Goal: Task Accomplishment & Management: Use online tool/utility

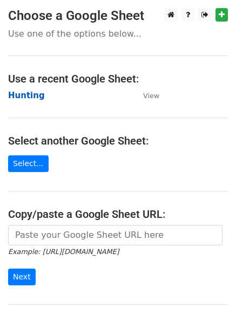
click at [24, 96] on strong "Hunting" at bounding box center [26, 96] width 37 height 10
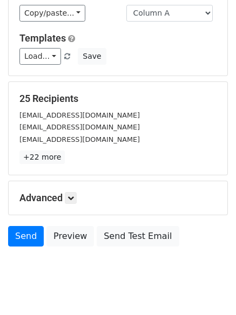
scroll to position [104, 0]
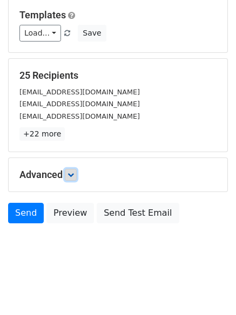
click at [74, 176] on icon at bounding box center [70, 175] width 6 height 6
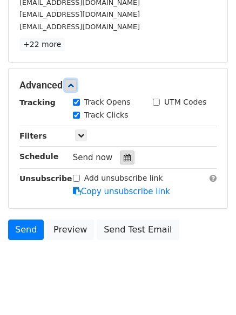
scroll to position [197, 0]
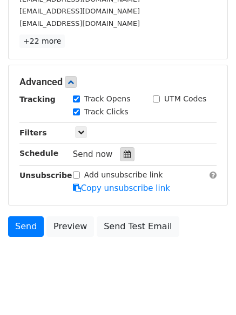
click at [127, 151] on div at bounding box center [127, 154] width 15 height 14
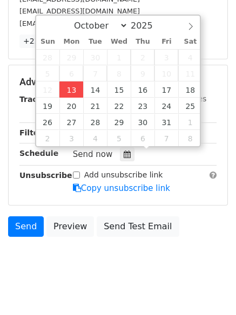
type input "2025-10-13 12:00"
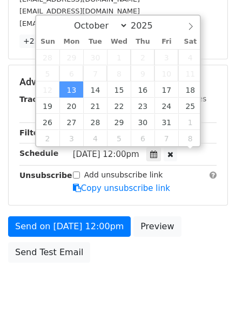
scroll to position [1, 0]
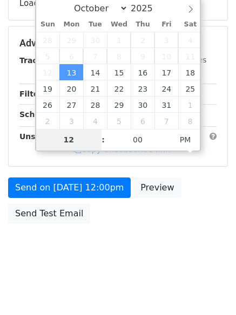
type input "4"
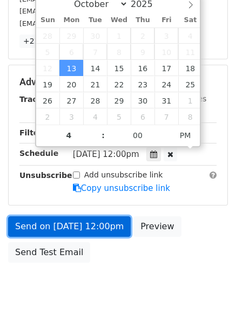
type input "2025-10-13 16:00"
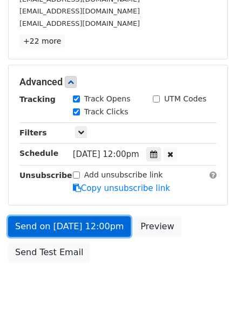
click at [77, 232] on link "Send on Oct 13 at 12:00pm" at bounding box center [69, 226] width 122 height 21
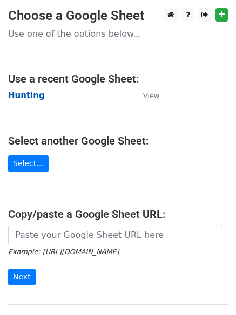
click at [28, 98] on strong "Hunting" at bounding box center [26, 96] width 37 height 10
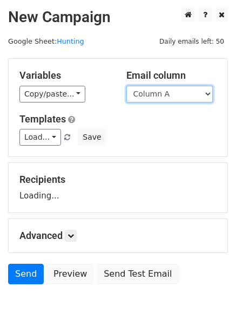
click at [148, 95] on select "Column A Column B Column C Column D Column E Column F" at bounding box center [169, 94] width 86 height 17
select select "Column B"
click at [126, 86] on select "Column A Column B Column C Column D Column E Column F" at bounding box center [169, 94] width 86 height 17
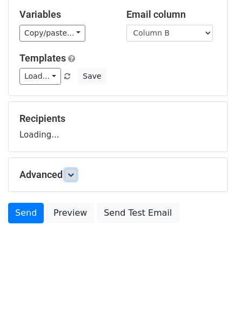
click at [74, 172] on icon at bounding box center [70, 175] width 6 height 6
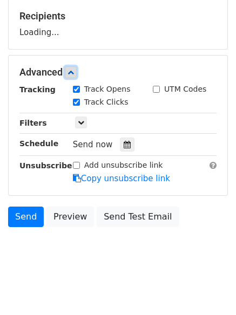
scroll to position [167, 0]
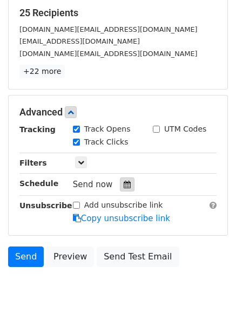
click at [124, 184] on icon at bounding box center [127, 185] width 7 height 8
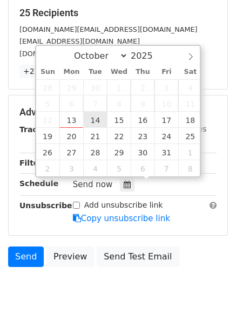
type input "2025-10-14 12:00"
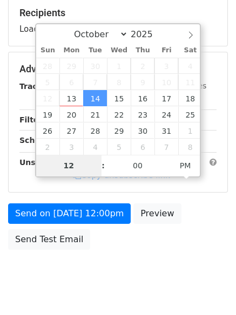
type input "5"
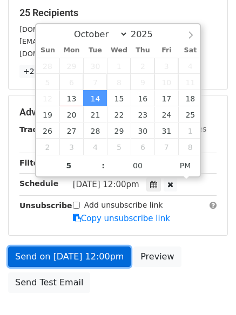
type input "2025-10-14 17:00"
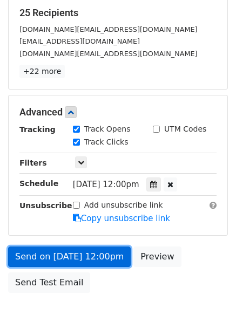
click at [85, 261] on link "Send on Oct 14 at 12:00pm" at bounding box center [69, 257] width 122 height 21
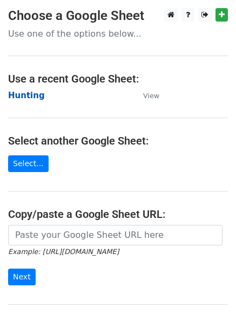
click at [25, 94] on strong "Hunting" at bounding box center [26, 96] width 37 height 10
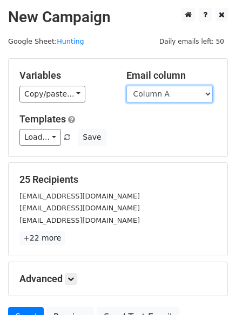
click at [172, 97] on select "Column A Column B Column C Column D Column E Column F" at bounding box center [169, 94] width 86 height 17
select select "Column C"
click at [126, 86] on select "Column A Column B Column C Column D Column E Column F" at bounding box center [169, 94] width 86 height 17
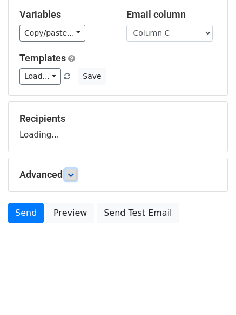
drag, startPoint x: 72, startPoint y: 174, endPoint x: 78, endPoint y: 174, distance: 5.9
click at [73, 174] on icon at bounding box center [70, 175] width 6 height 6
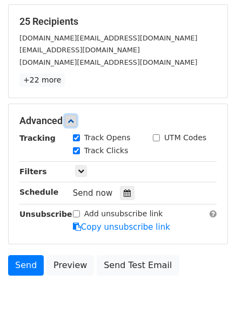
scroll to position [166, 0]
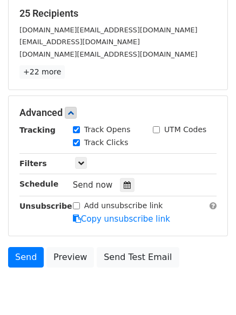
click at [130, 185] on div "Send now" at bounding box center [136, 185] width 127 height 15
click at [124, 186] on icon at bounding box center [127, 185] width 7 height 8
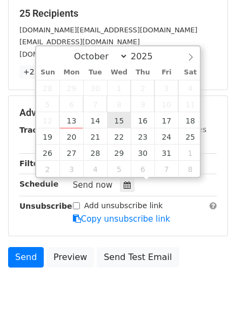
type input "2025-10-15 12:00"
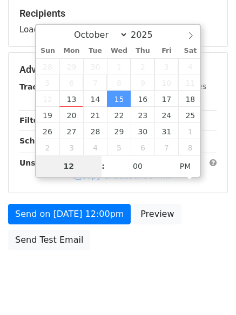
type input "6"
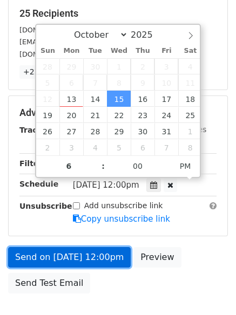
type input "2025-10-15 18:00"
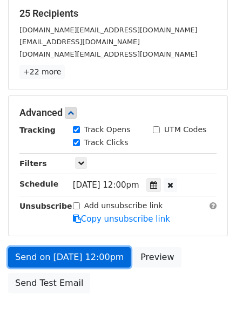
click at [77, 255] on link "Send on Oct 15 at 12:00pm" at bounding box center [69, 257] width 122 height 21
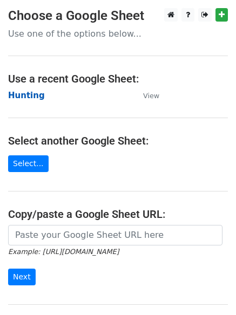
click at [25, 91] on strong "Hunting" at bounding box center [26, 96] width 37 height 10
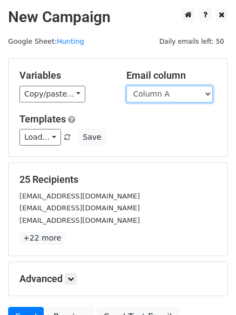
click at [166, 89] on select "Column A Column B Column C Column D Column E Column F" at bounding box center [169, 94] width 86 height 17
select select "Column D"
click at [126, 86] on select "Column A Column B Column C Column D Column E Column F" at bounding box center [169, 94] width 86 height 17
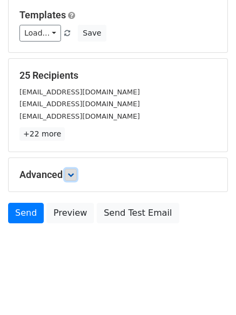
drag, startPoint x: 69, startPoint y: 172, endPoint x: 91, endPoint y: 179, distance: 23.4
click at [67, 172] on link at bounding box center [71, 175] width 12 height 12
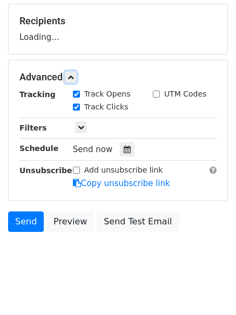
scroll to position [159, 0]
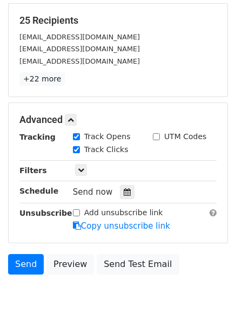
click at [120, 181] on hr at bounding box center [117, 181] width 197 height 1
click at [124, 194] on icon at bounding box center [127, 192] width 7 height 8
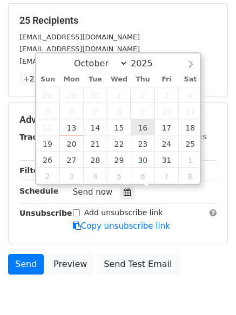
type input "2025-10-16 12:00"
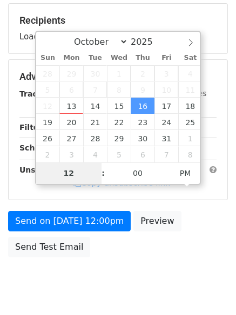
type input "7"
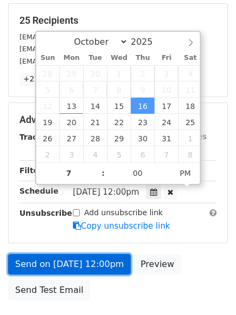
type input "2025-10-16 19:00"
click at [56, 261] on link "Send on Oct 16 at 12:00pm" at bounding box center [69, 264] width 122 height 21
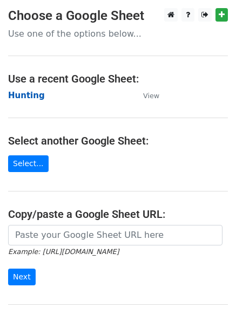
click at [26, 94] on strong "Hunting" at bounding box center [26, 96] width 37 height 10
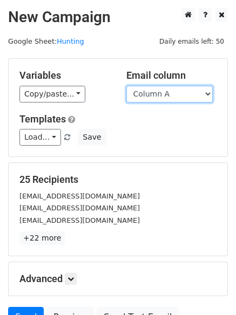
drag, startPoint x: 0, startPoint y: 0, endPoint x: 160, endPoint y: 98, distance: 187.9
click at [160, 98] on select "Column A Column B Column C Column D Column E Column F" at bounding box center [169, 94] width 86 height 17
select select "Column E"
click at [126, 86] on select "Column A Column B Column C Column D Column E Column F" at bounding box center [169, 94] width 86 height 17
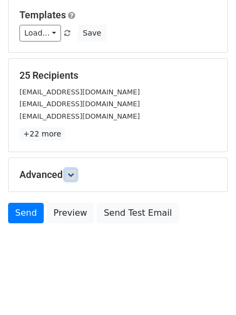
click at [72, 175] on icon at bounding box center [70, 175] width 6 height 6
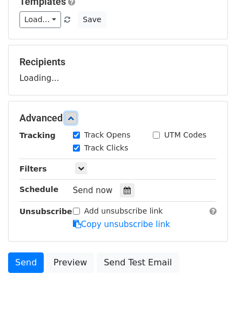
scroll to position [162, 0]
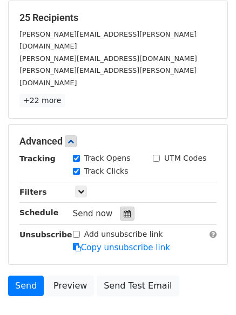
click at [124, 210] on icon at bounding box center [127, 214] width 7 height 8
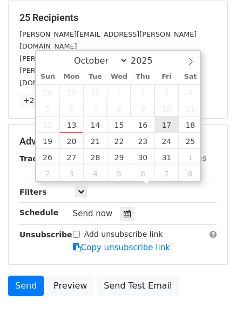
type input "[DATE] 12:00"
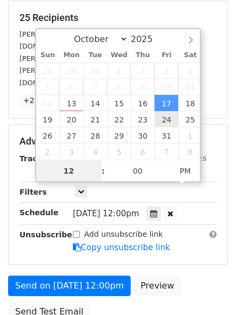
scroll to position [1, 0]
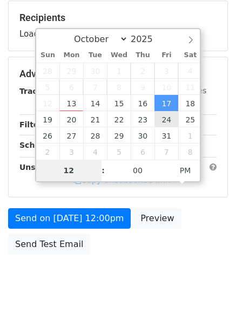
type input "8"
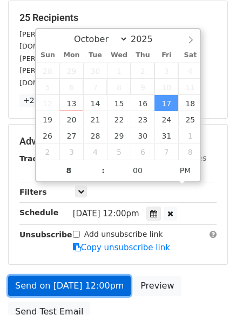
type input "[DATE] 20:00"
click at [84, 276] on link "Send on [DATE] 12:00pm" at bounding box center [69, 286] width 122 height 21
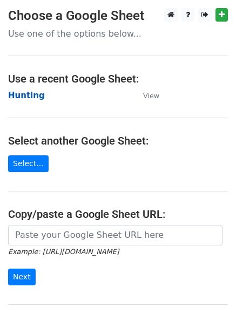
click at [24, 92] on strong "Hunting" at bounding box center [26, 96] width 37 height 10
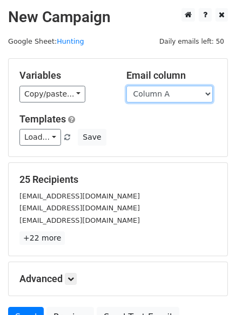
click at [162, 92] on select "Column A Column B Column C Column D Column E Column F" at bounding box center [169, 94] width 86 height 17
select select "Column F"
click at [126, 86] on select "Column A Column B Column C Column D Column E Column F" at bounding box center [169, 94] width 86 height 17
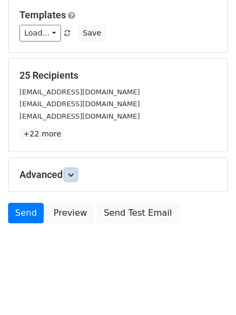
click at [76, 180] on link at bounding box center [71, 175] width 12 height 12
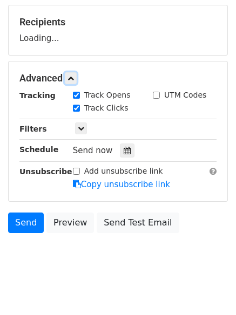
scroll to position [165, 0]
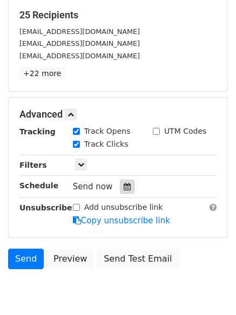
click at [125, 187] on icon at bounding box center [127, 187] width 7 height 8
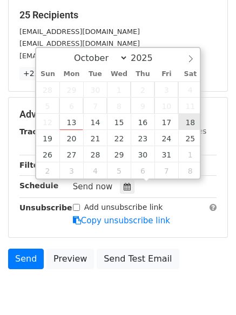
type input "[DATE] 12:00"
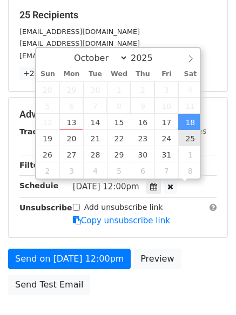
scroll to position [1, 0]
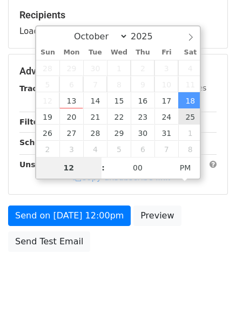
type input "9"
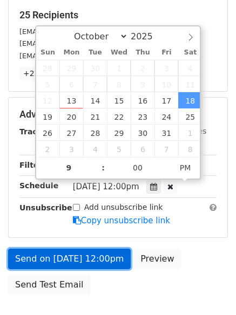
type input "[DATE] 21:00"
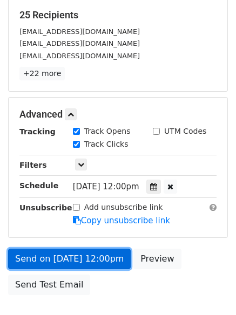
click at [81, 267] on link "Send on [DATE] 12:00pm" at bounding box center [69, 259] width 122 height 21
